Goal: Information Seeking & Learning: Compare options

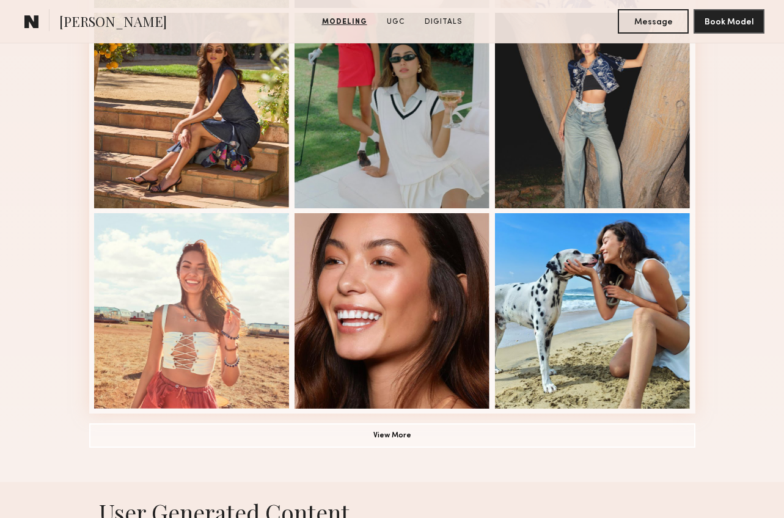
scroll to position [752, 0]
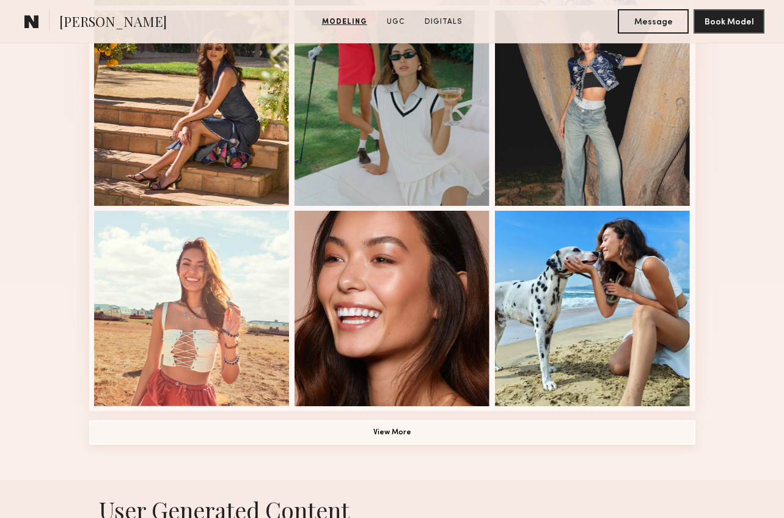
click at [415, 433] on button "View More" at bounding box center [392, 433] width 606 height 24
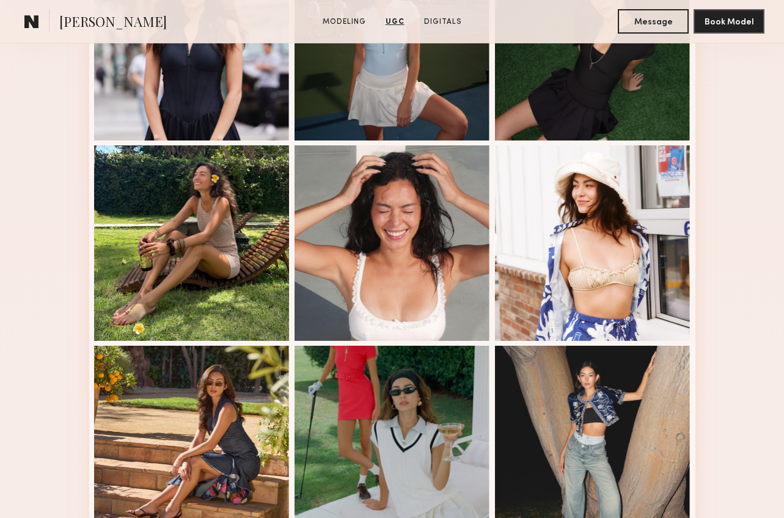
scroll to position [0, 0]
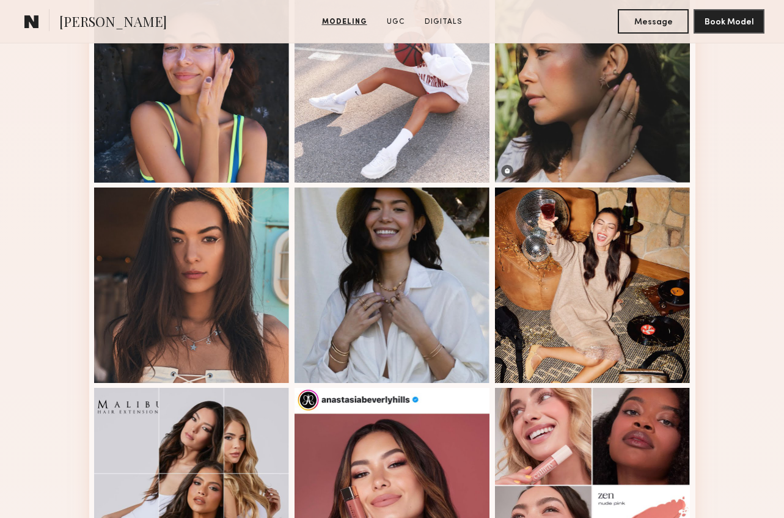
scroll to position [1556, 0]
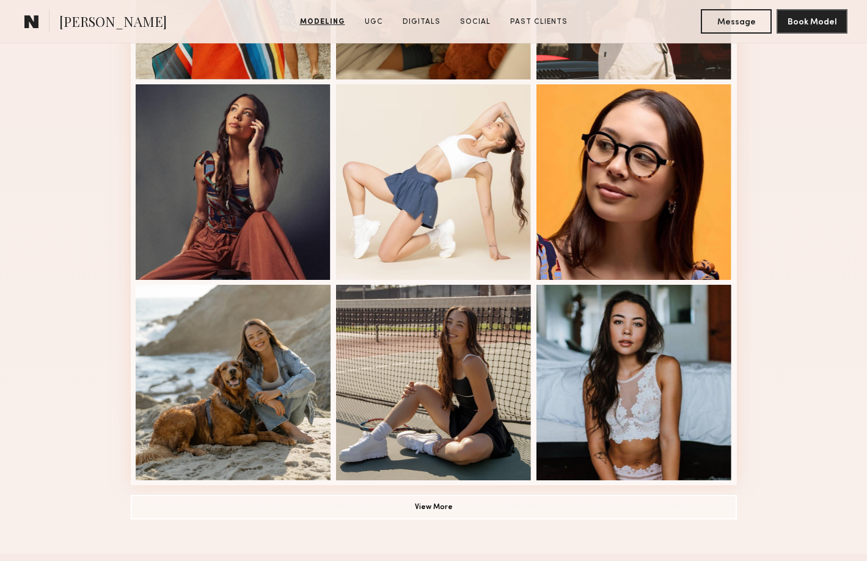
scroll to position [683, 0]
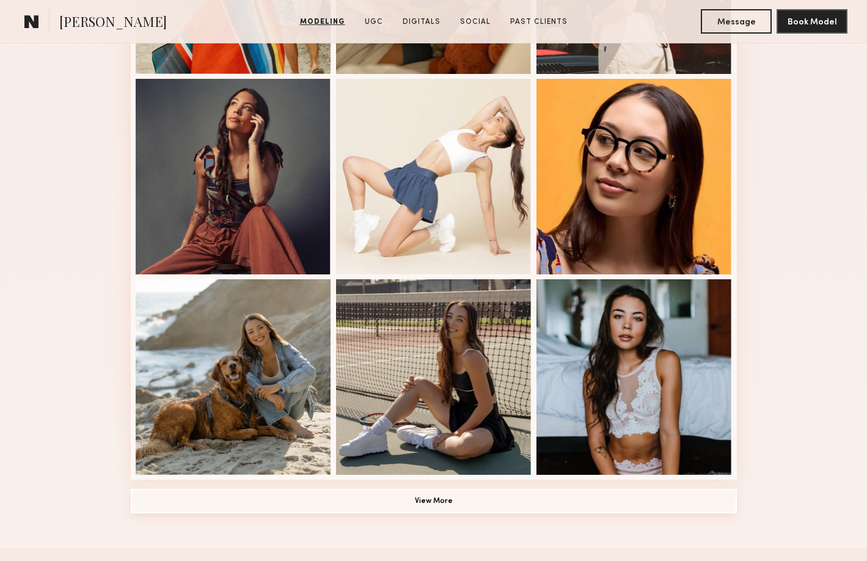
click at [438, 503] on button "View More" at bounding box center [434, 501] width 606 height 24
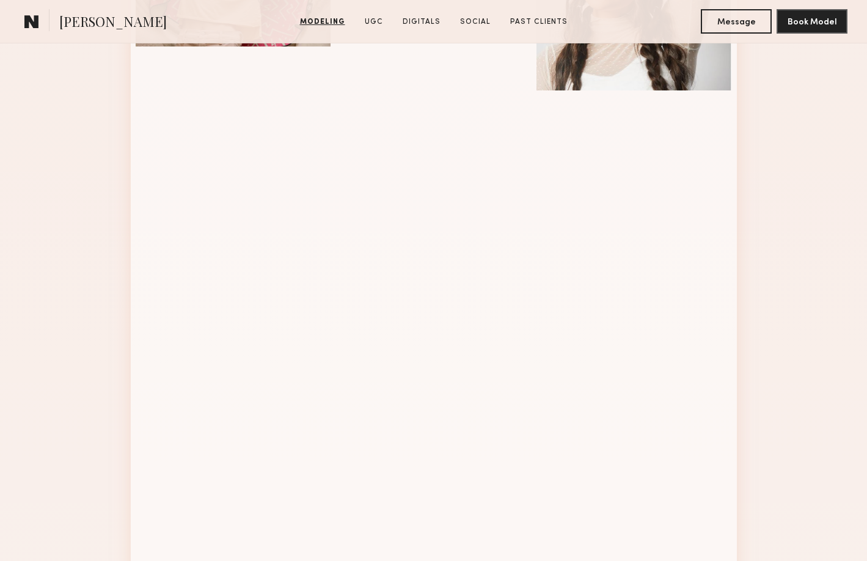
scroll to position [1280, 0]
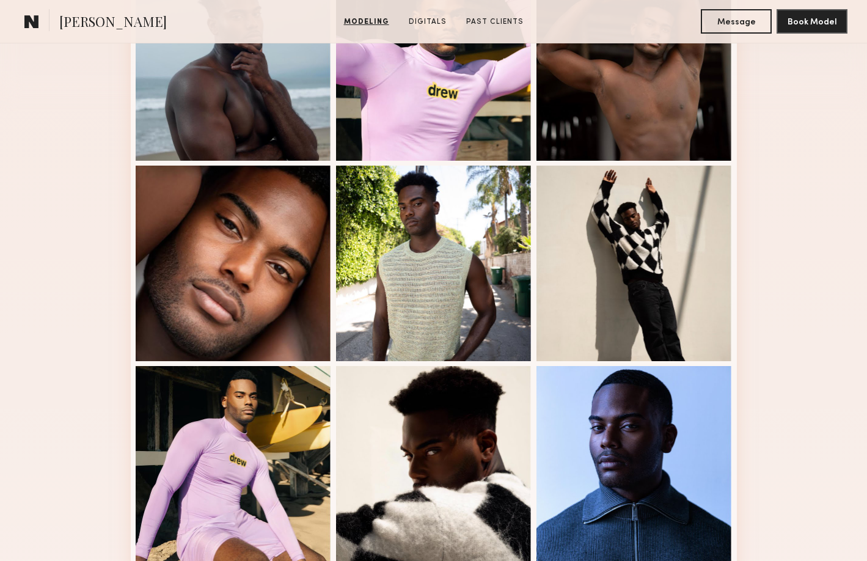
scroll to position [416, 0]
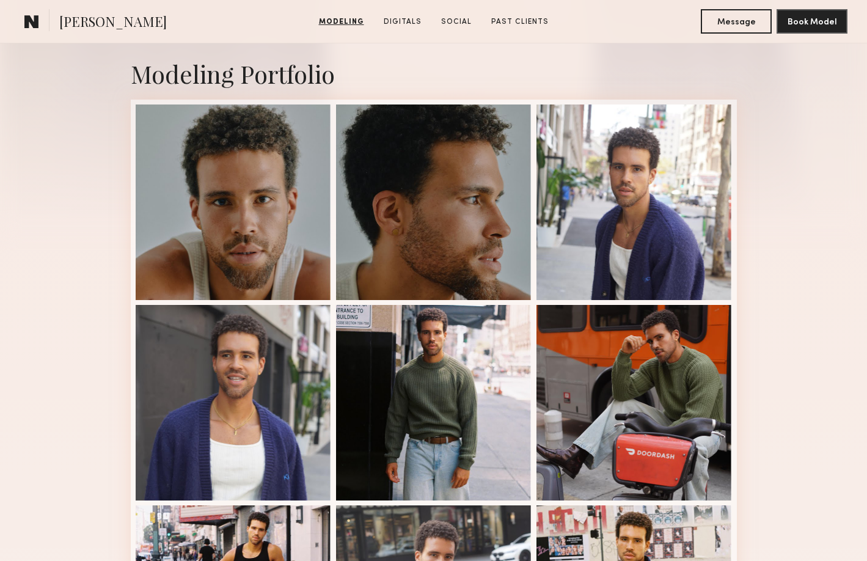
scroll to position [234, 0]
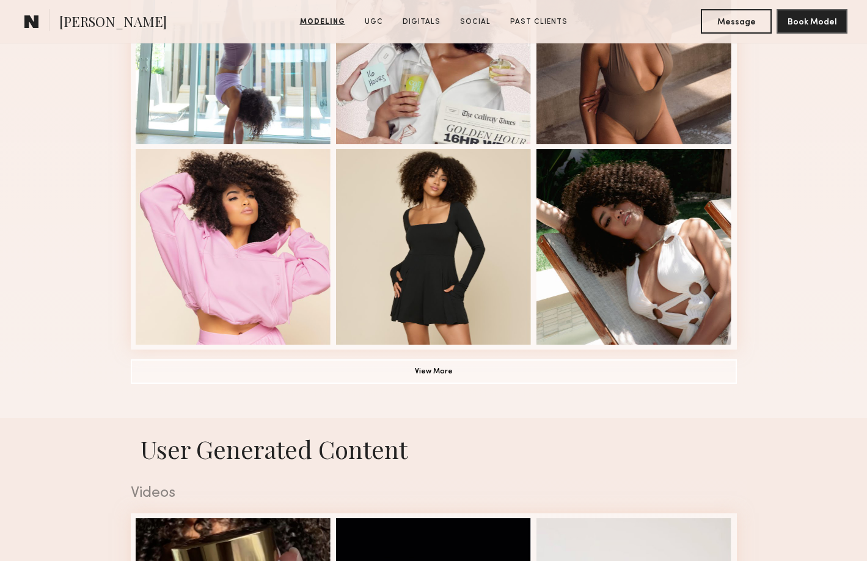
scroll to position [829, 0]
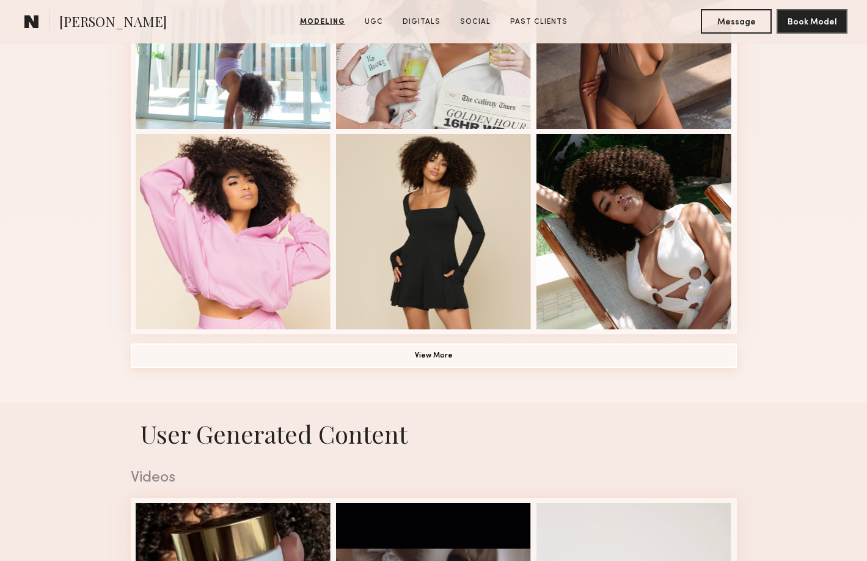
click at [340, 356] on button "View More" at bounding box center [434, 356] width 606 height 24
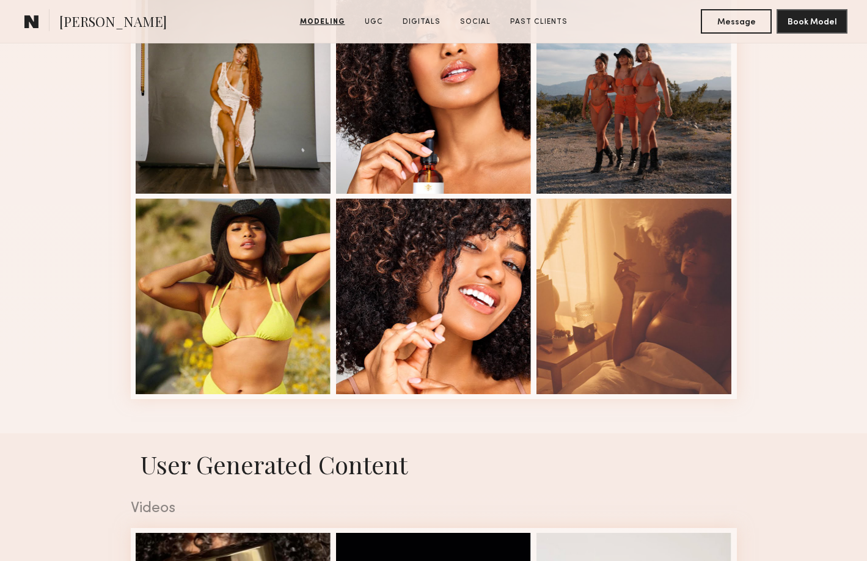
scroll to position [1597, 0]
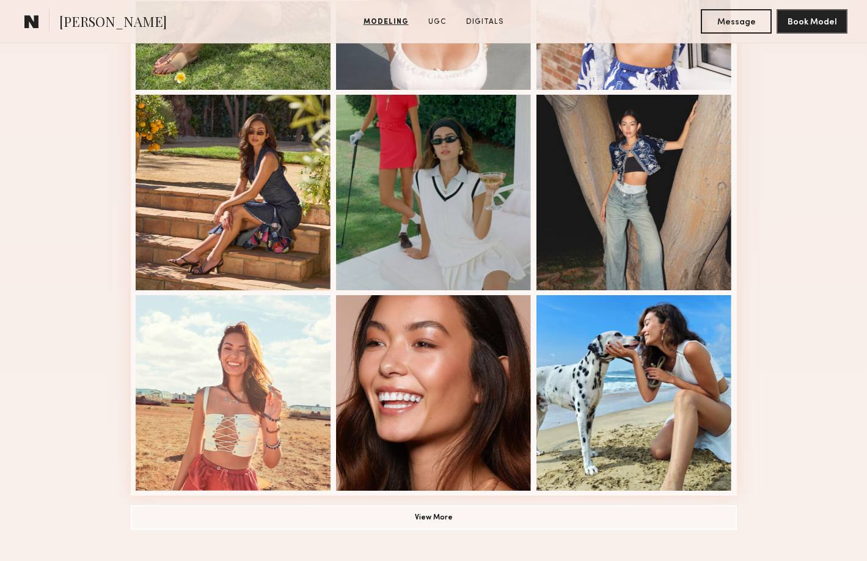
scroll to position [708, 0]
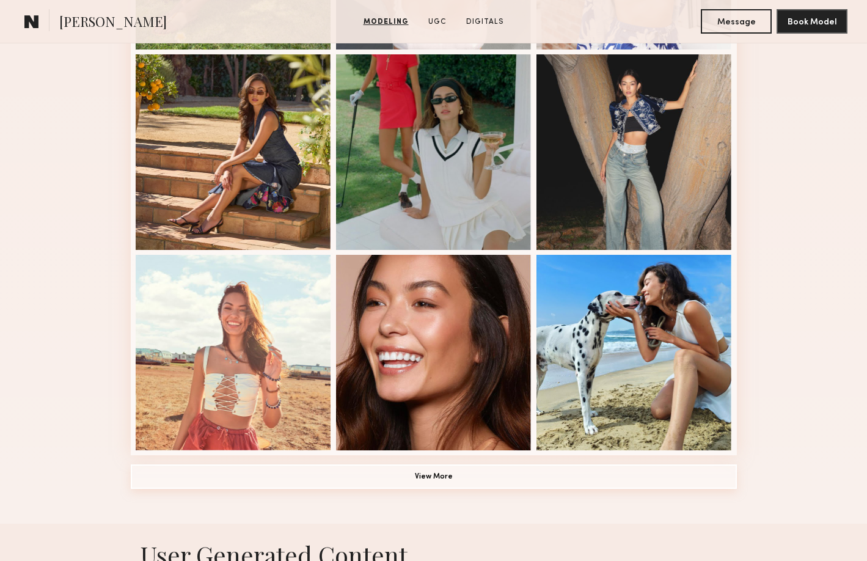
click at [354, 465] on button "View More" at bounding box center [434, 477] width 606 height 24
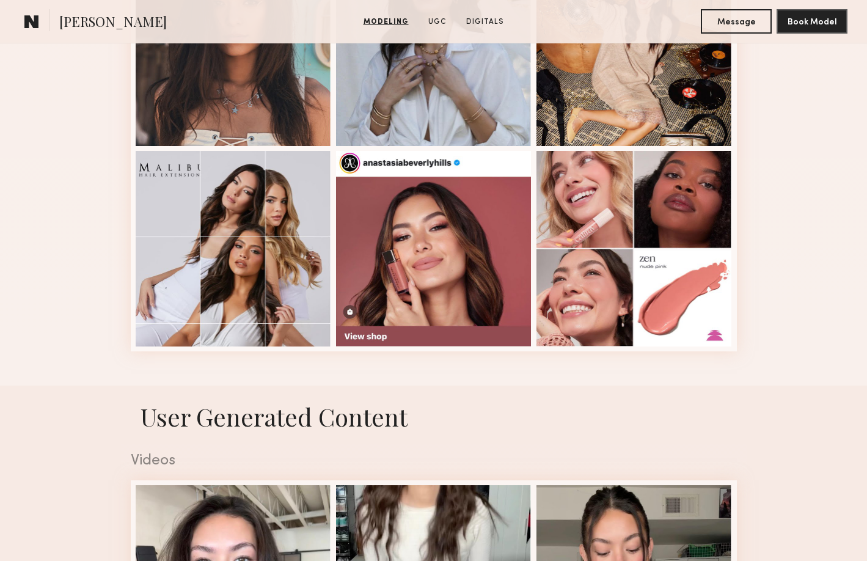
scroll to position [1630, 0]
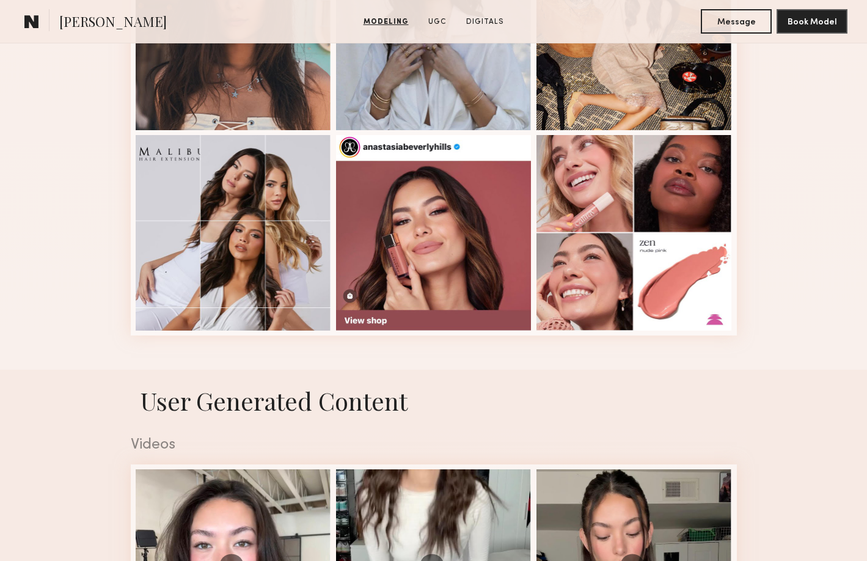
click at [407, 390] on h1 "User Generated Content" at bounding box center [434, 400] width 626 height 32
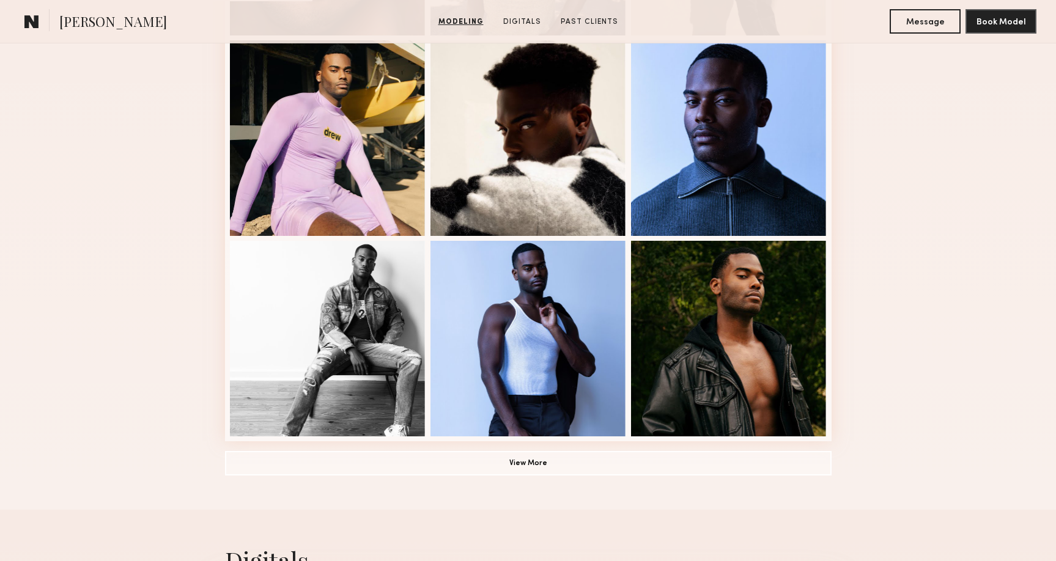
scroll to position [723, 0]
click at [529, 454] on button "View More" at bounding box center [528, 462] width 606 height 24
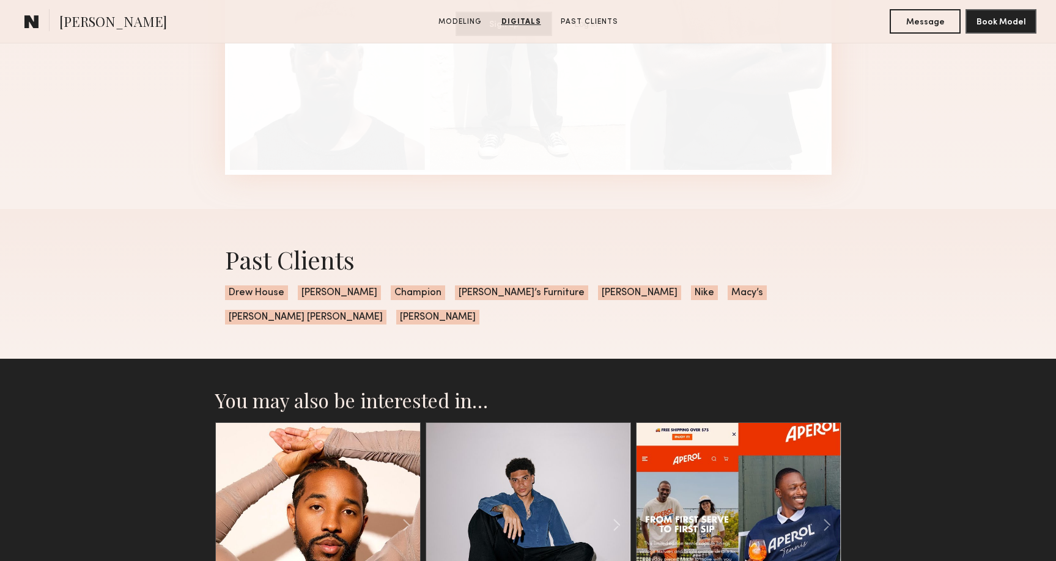
scroll to position [2357, 0]
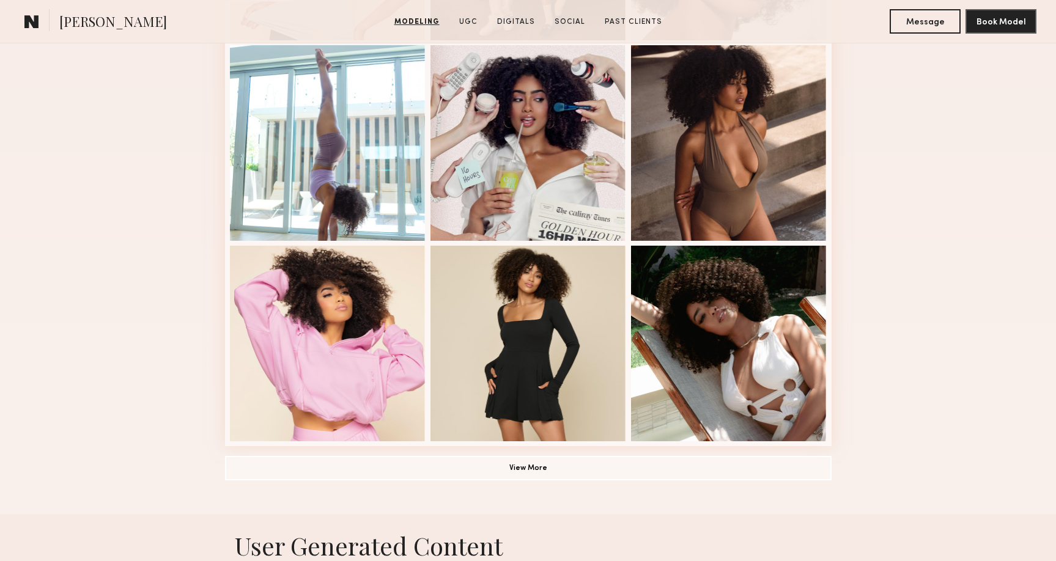
scroll to position [718, 0]
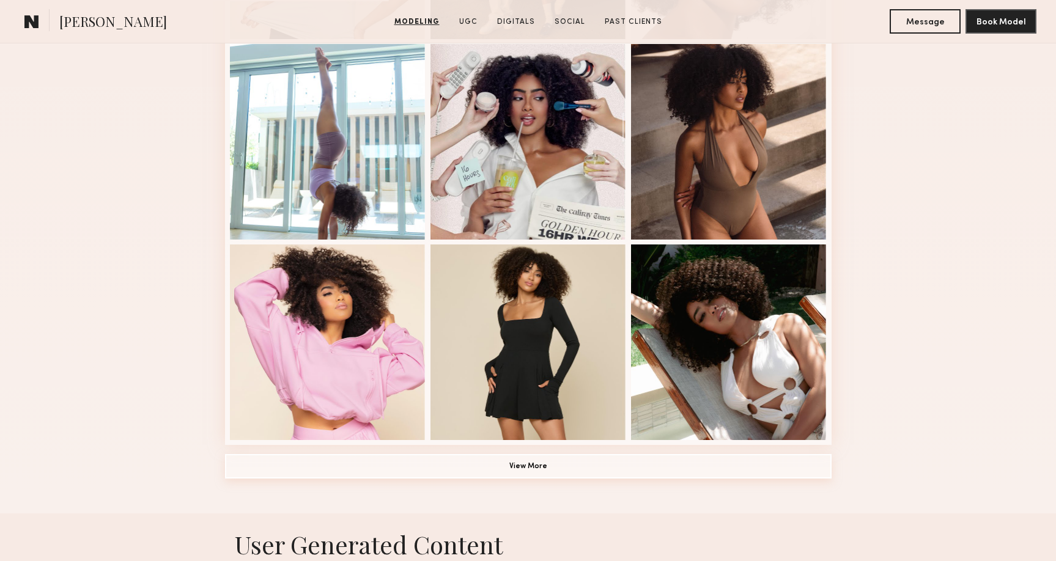
click at [561, 461] on button "View More" at bounding box center [528, 466] width 606 height 24
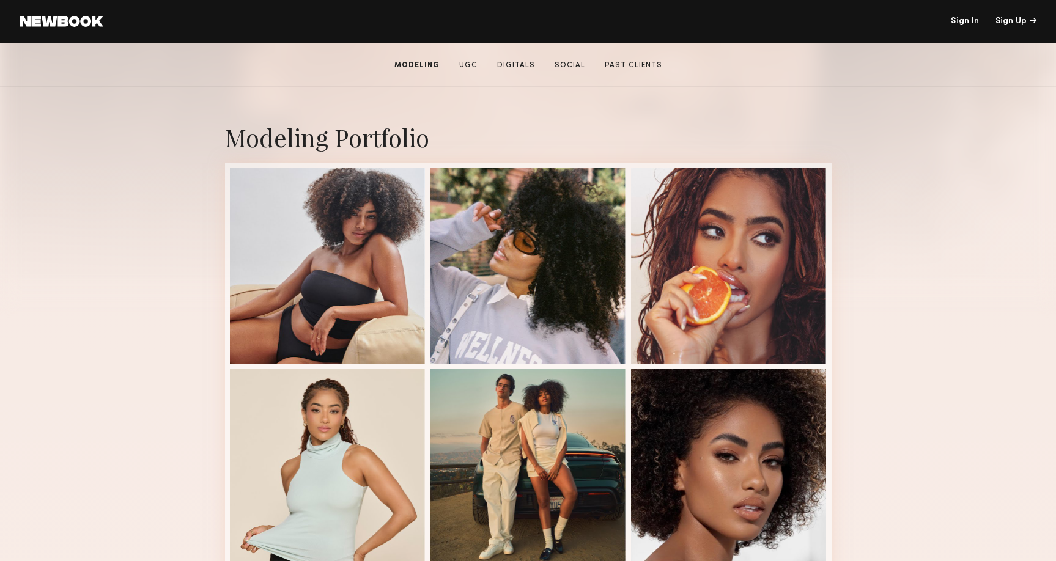
scroll to position [189, 0]
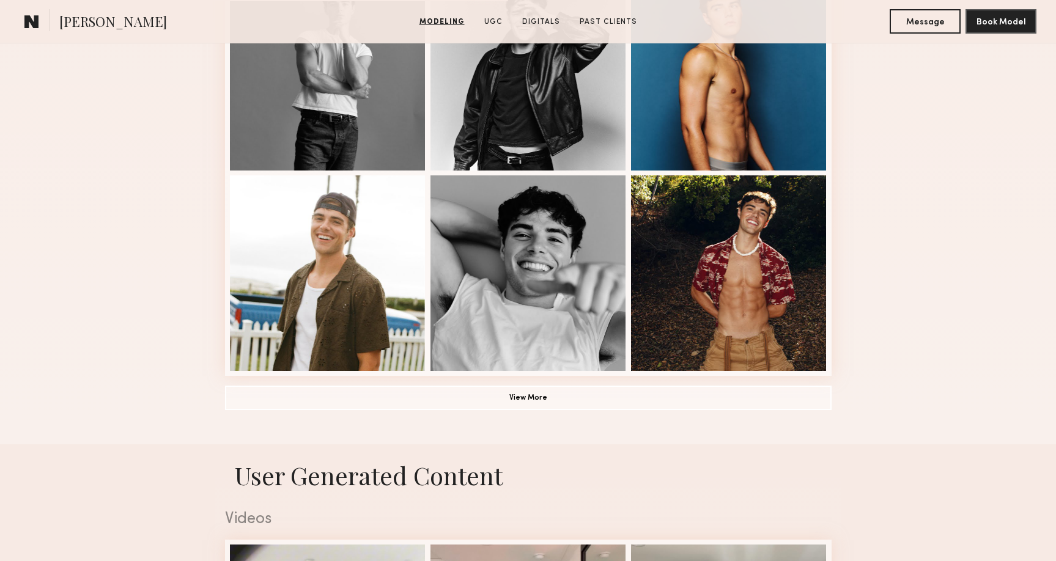
scroll to position [791, 0]
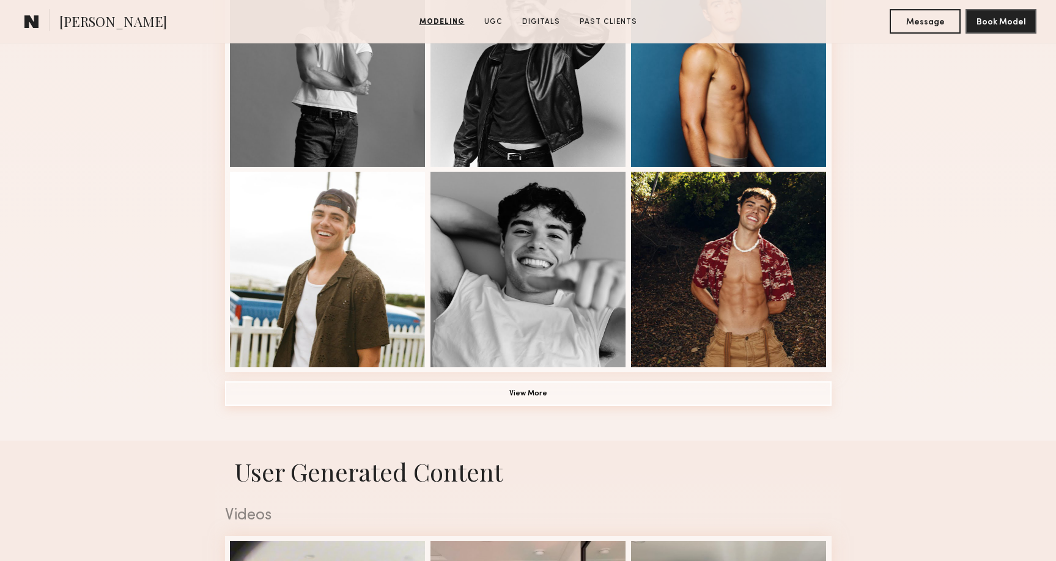
click at [554, 392] on button "View More" at bounding box center [528, 393] width 606 height 24
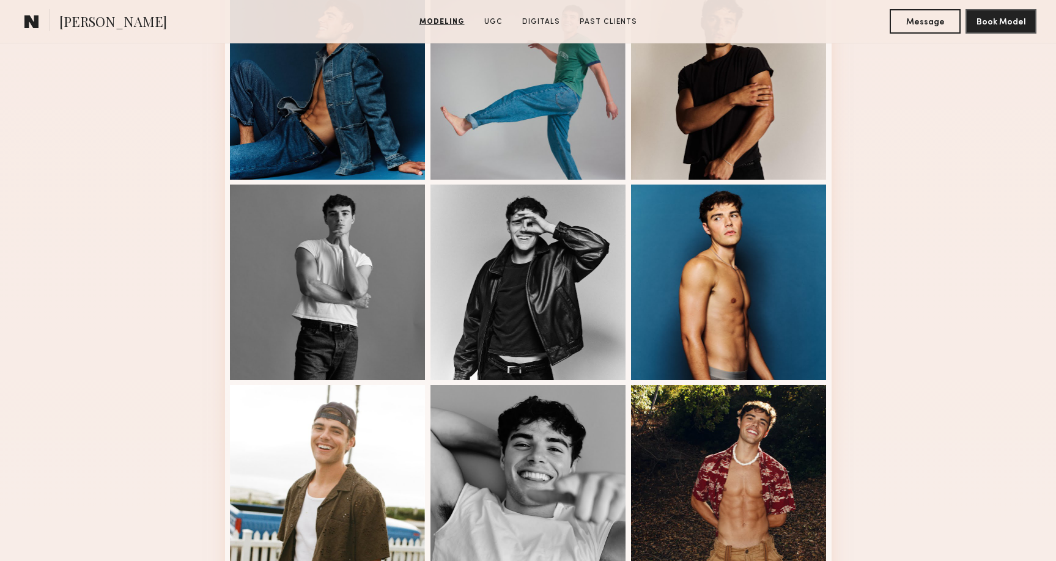
scroll to position [546, 0]
